Goal: Transaction & Acquisition: Book appointment/travel/reservation

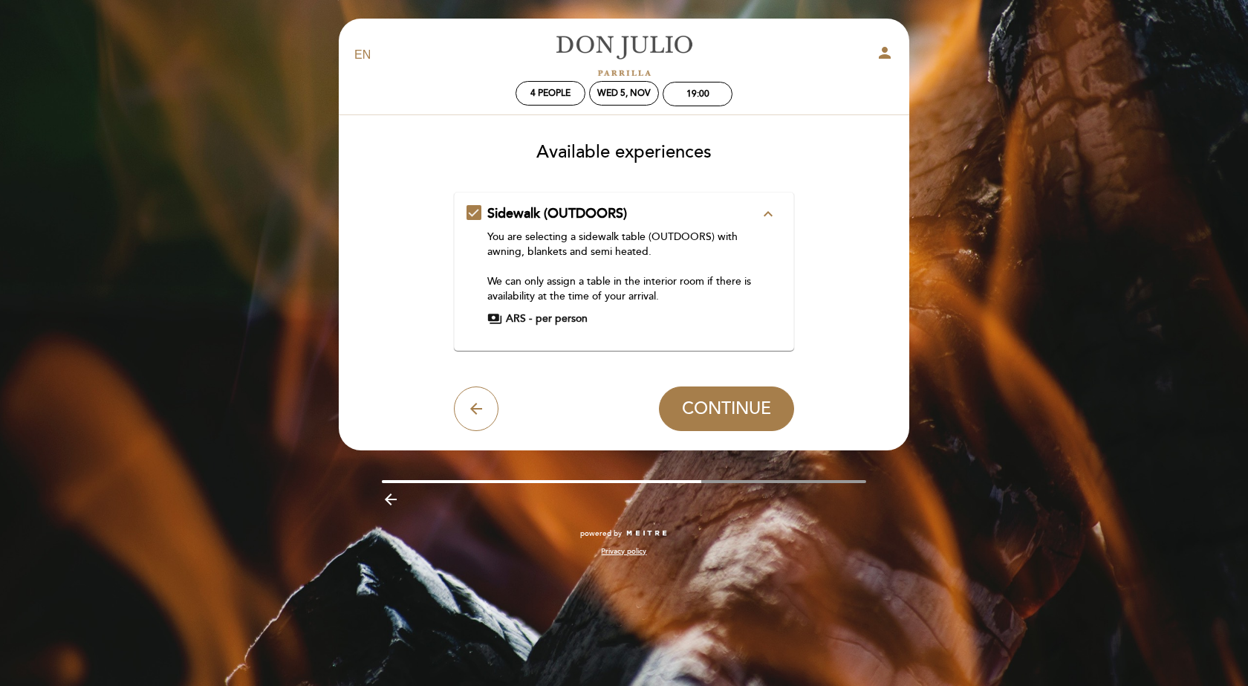
click at [765, 210] on icon "expand_less" at bounding box center [768, 214] width 18 height 18
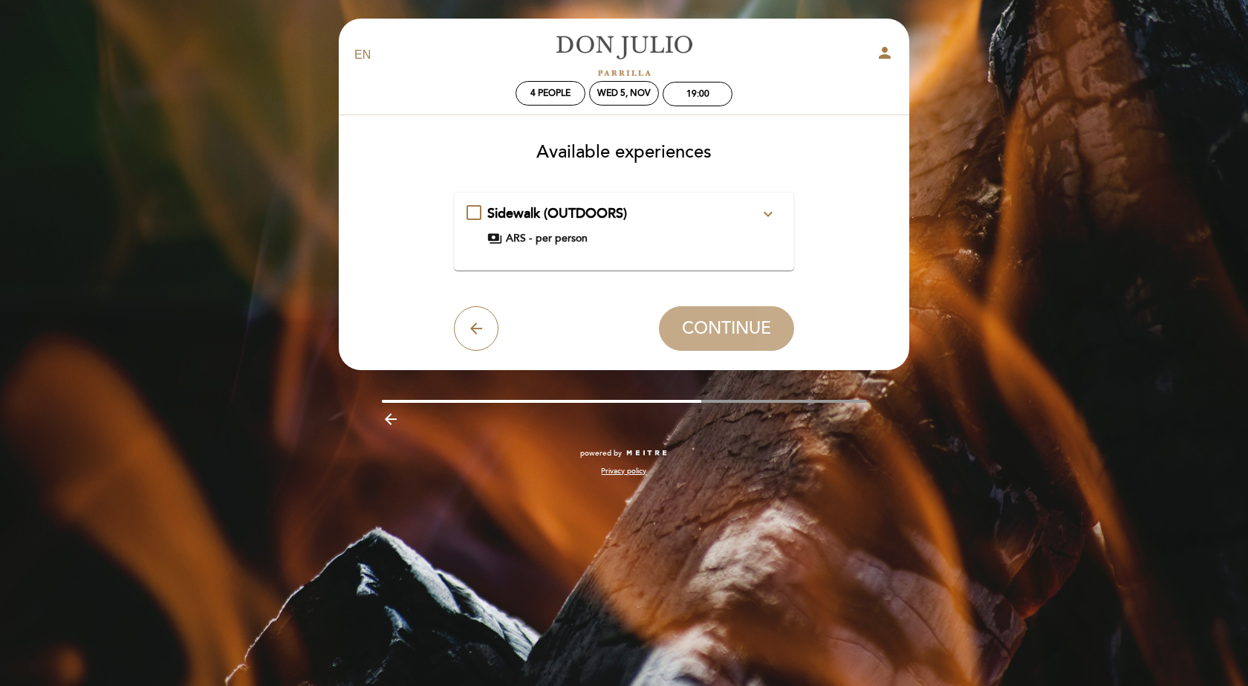
click at [476, 213] on div "Sidewalk (OUTDOORS) expand_more You are selecting a sidewalk table (OUTDOORS) w…" at bounding box center [625, 225] width 316 height 42
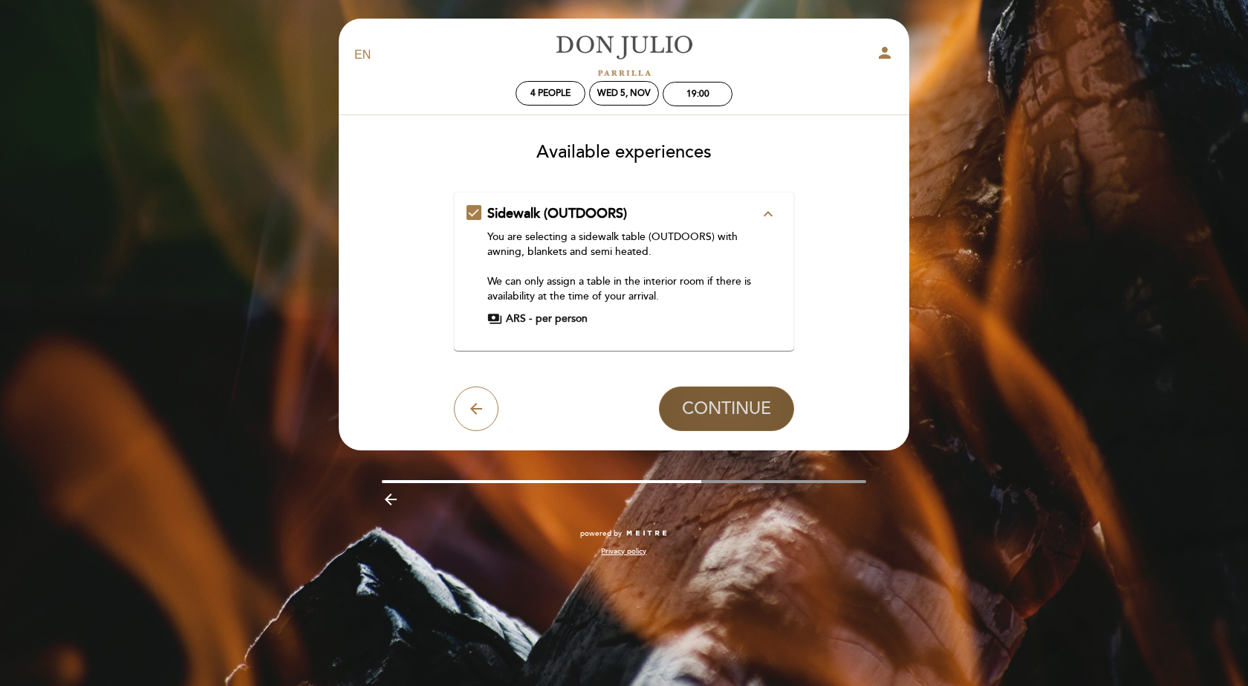
click at [730, 408] on span "CONTINUE" at bounding box center [726, 408] width 89 height 21
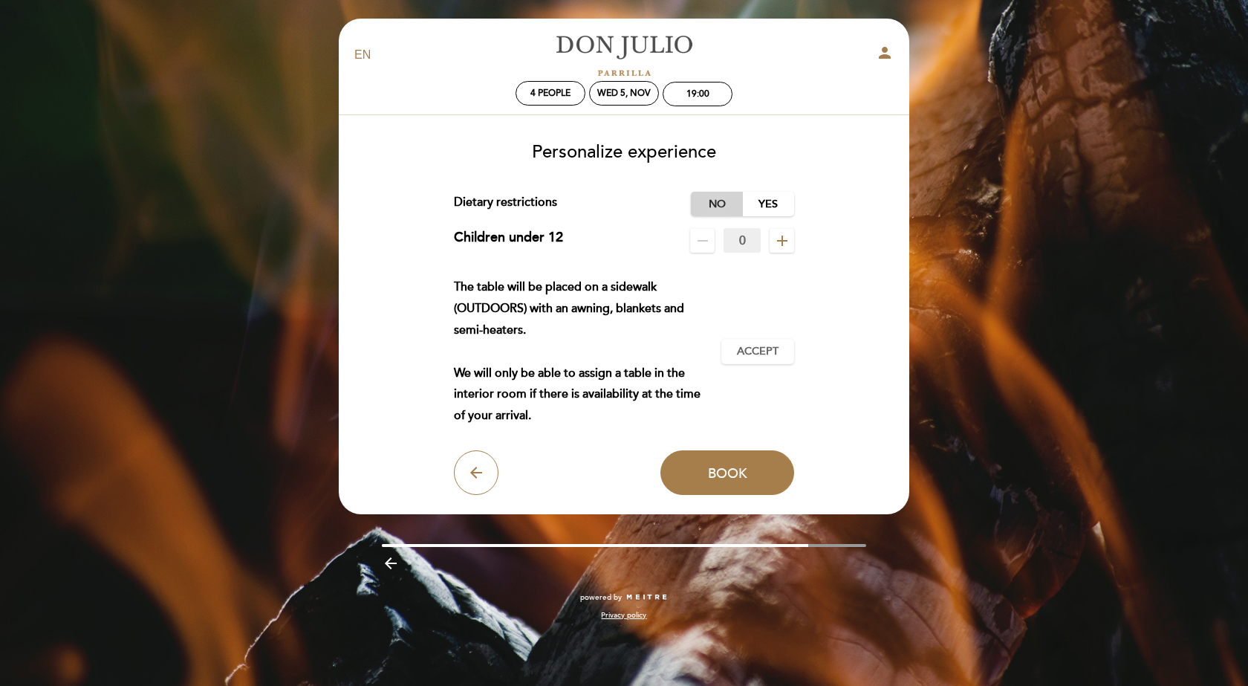
click at [713, 198] on label "No" at bounding box center [717, 204] width 52 height 25
click at [725, 470] on span "Book" at bounding box center [727, 472] width 39 height 16
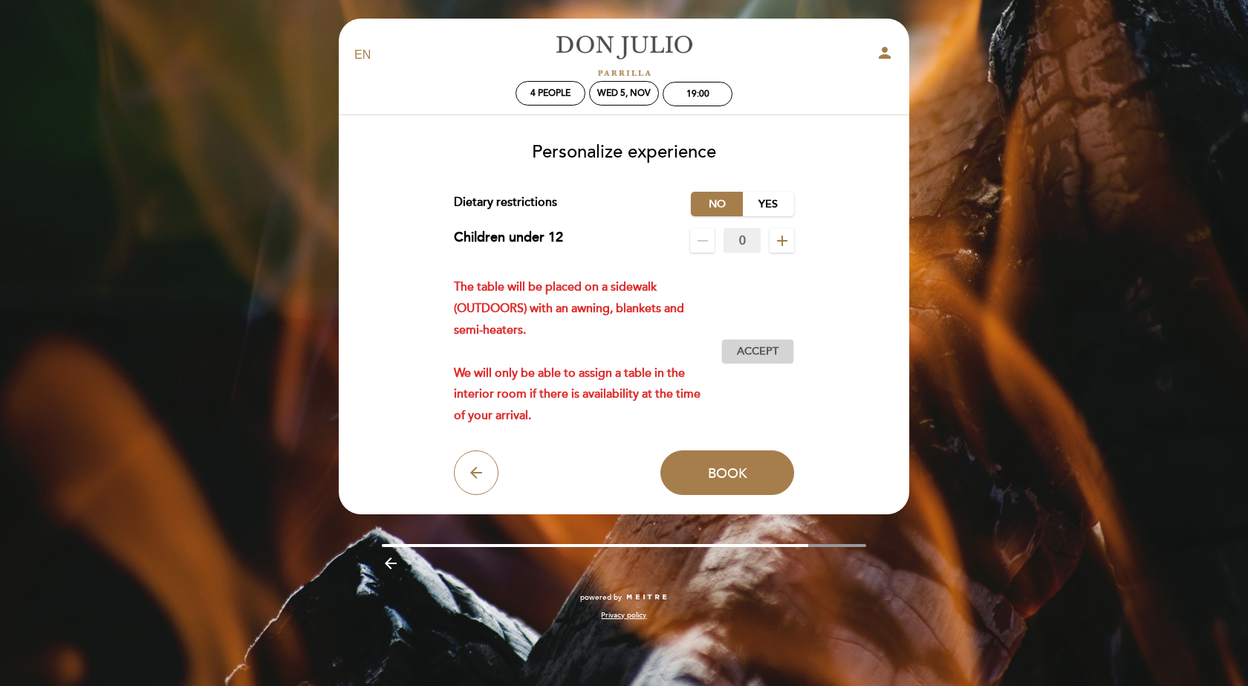
click at [759, 348] on span "Accept" at bounding box center [758, 352] width 42 height 16
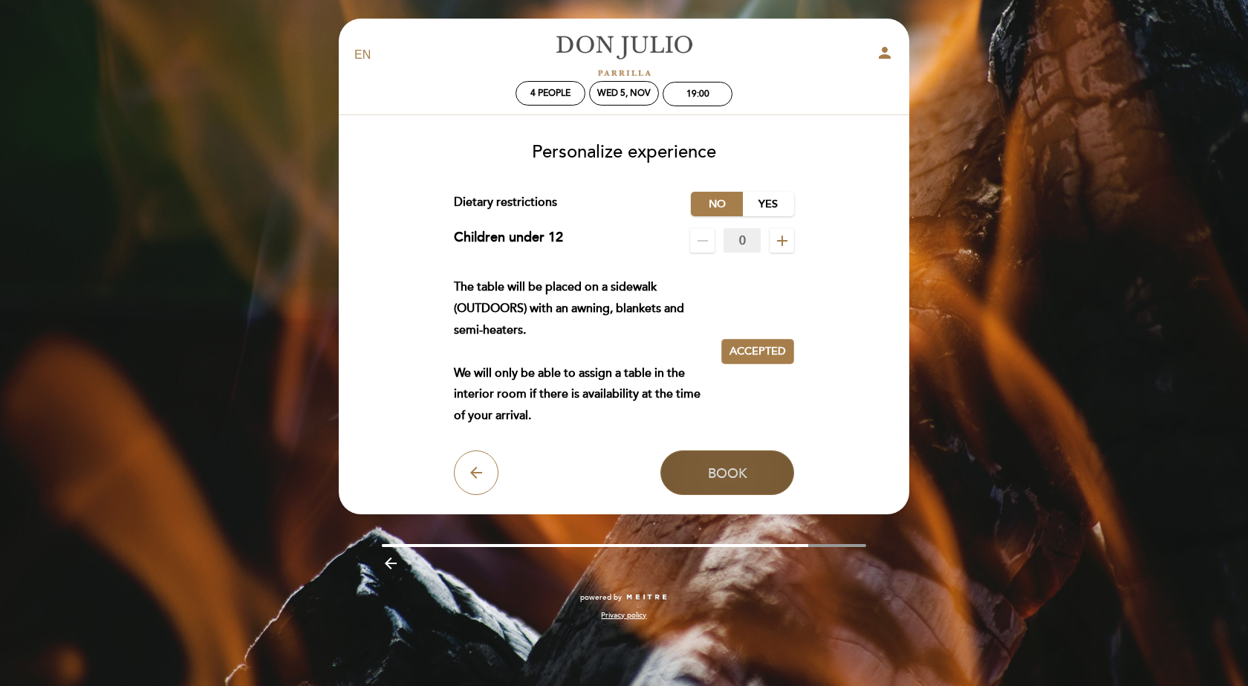
click at [730, 471] on span "Book" at bounding box center [727, 472] width 39 height 16
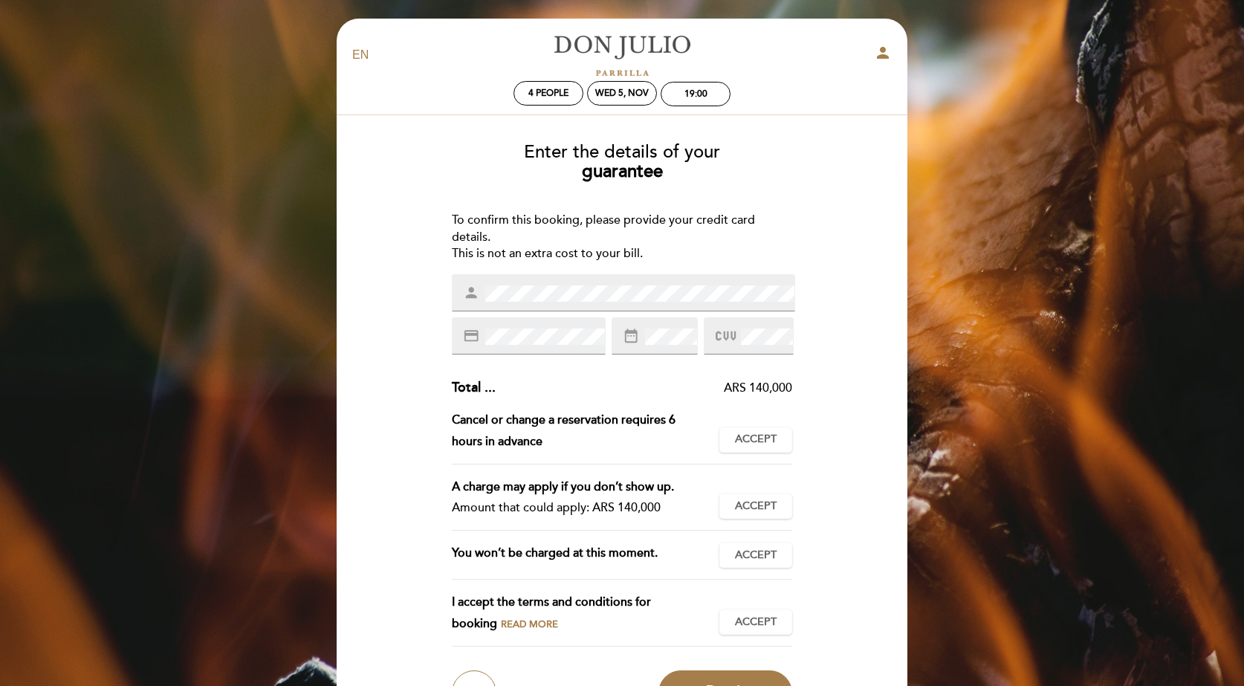
click at [636, 338] on icon "date_range" at bounding box center [631, 336] width 16 height 16
click at [639, 331] on icon "date_range" at bounding box center [631, 336] width 16 height 16
click at [740, 330] on span at bounding box center [765, 337] width 55 height 18
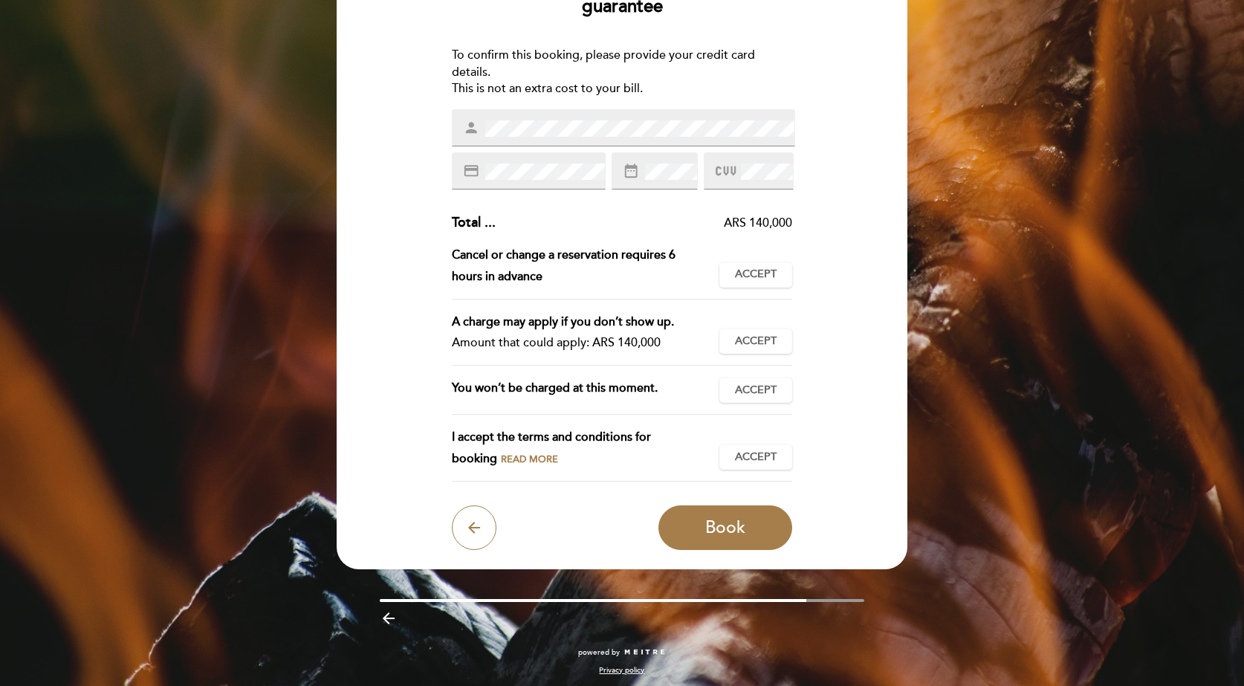
scroll to position [169, 0]
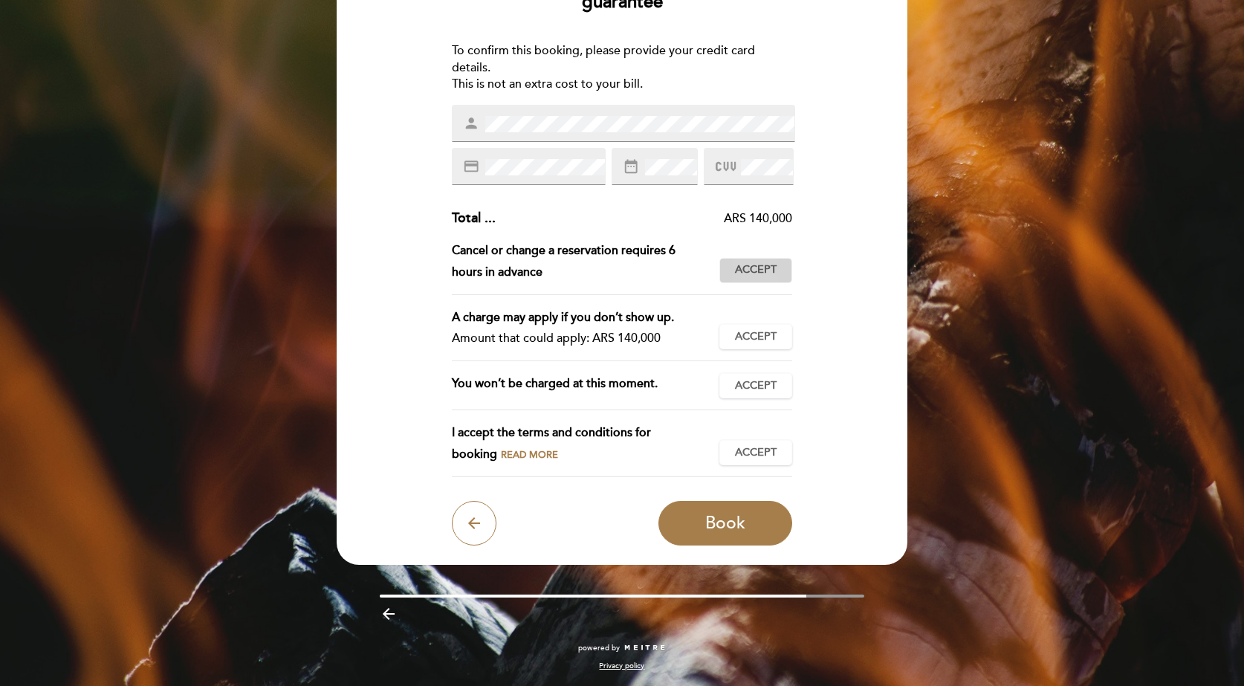
click at [755, 269] on span "Accept" at bounding box center [756, 270] width 42 height 16
click at [753, 334] on span "Accept" at bounding box center [756, 337] width 42 height 16
click at [748, 382] on span "Accept" at bounding box center [756, 386] width 42 height 16
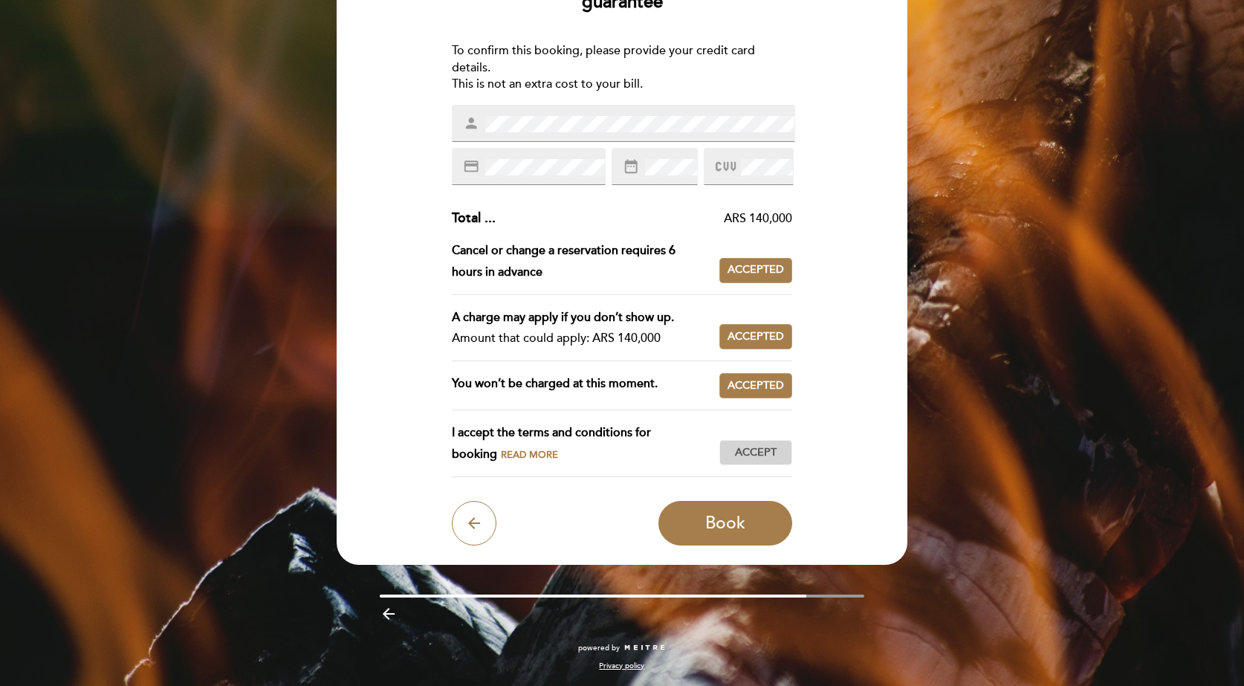
click at [747, 450] on span "Accept" at bounding box center [756, 453] width 42 height 16
click at [723, 522] on span "Book" at bounding box center [725, 523] width 40 height 21
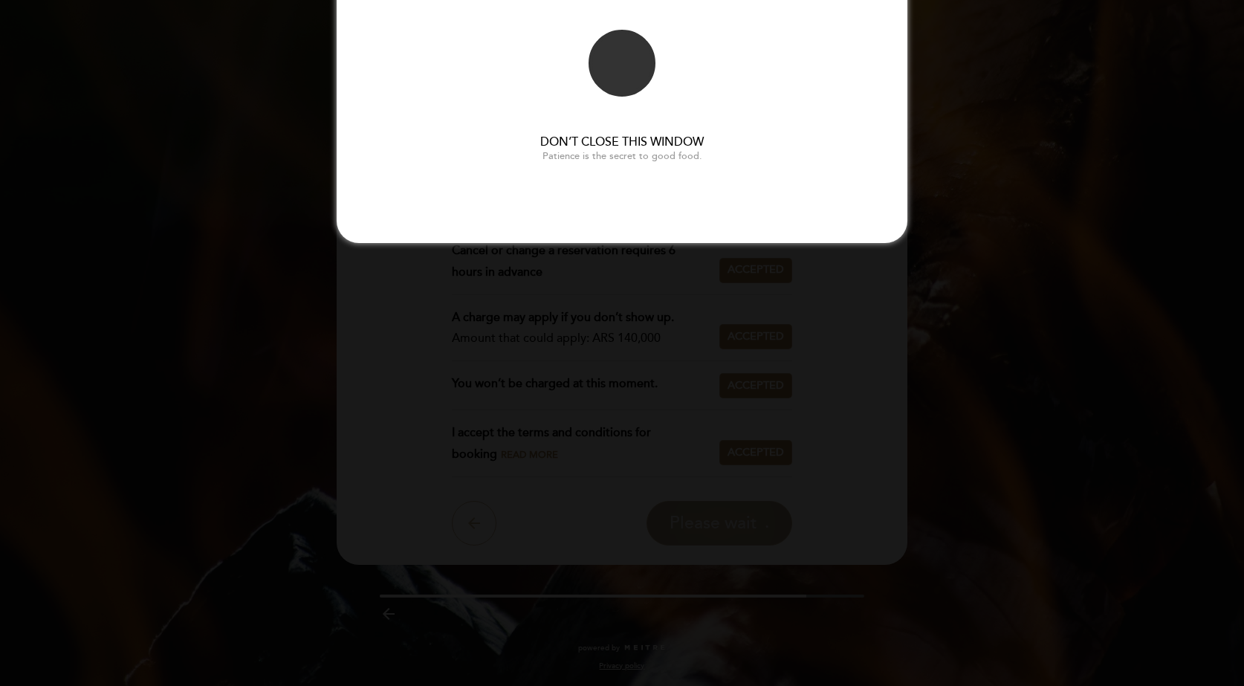
scroll to position [0, 0]
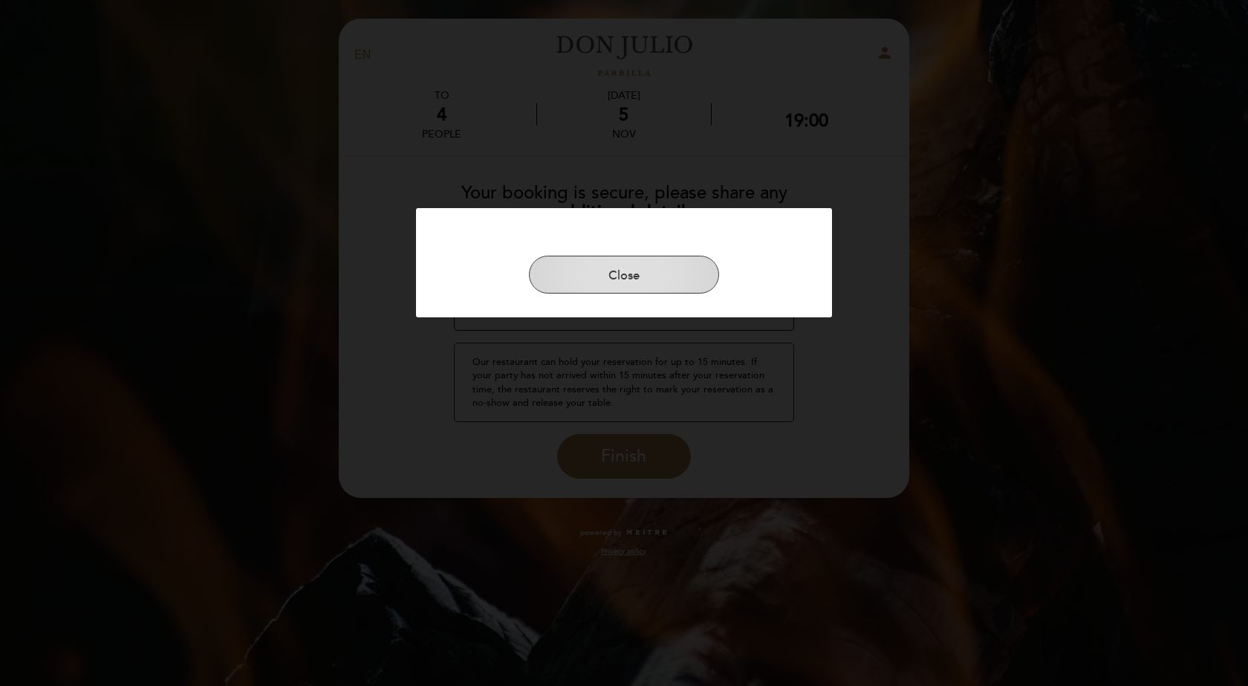
click at [623, 273] on button "Close" at bounding box center [624, 275] width 190 height 39
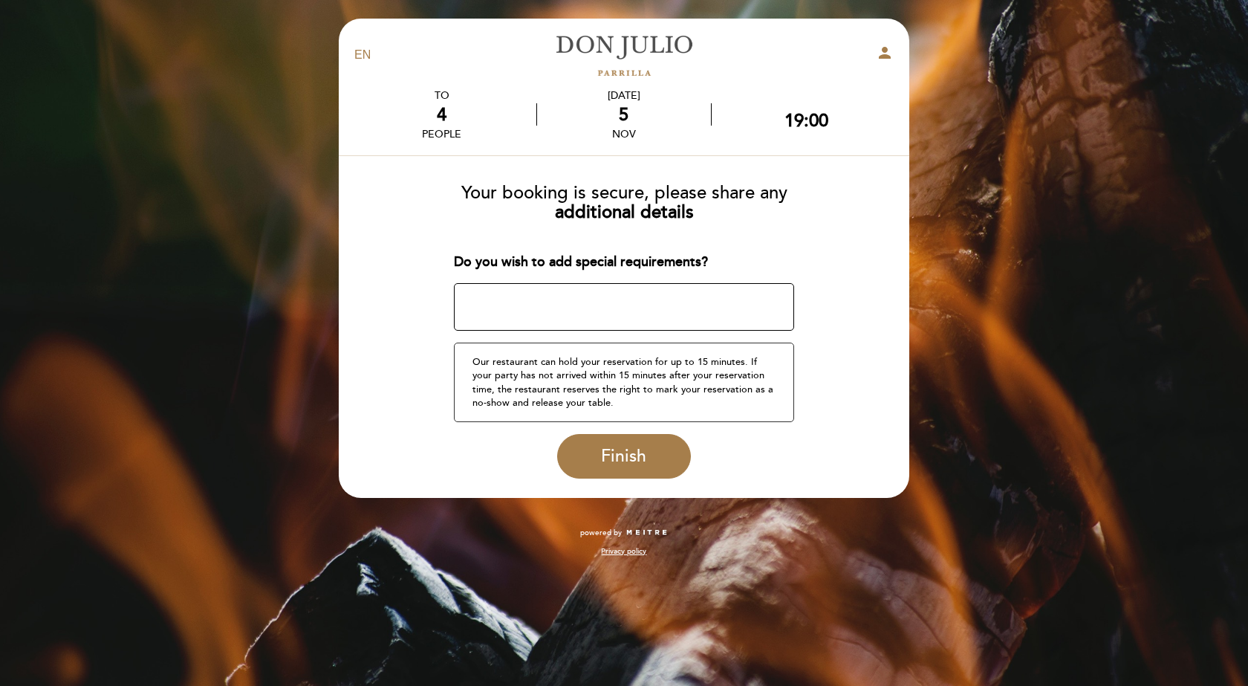
click at [465, 297] on textarea at bounding box center [624, 307] width 341 height 48
type textarea "no"
click at [615, 450] on span "Finish" at bounding box center [623, 456] width 45 height 21
